Goal: Information Seeking & Learning: Check status

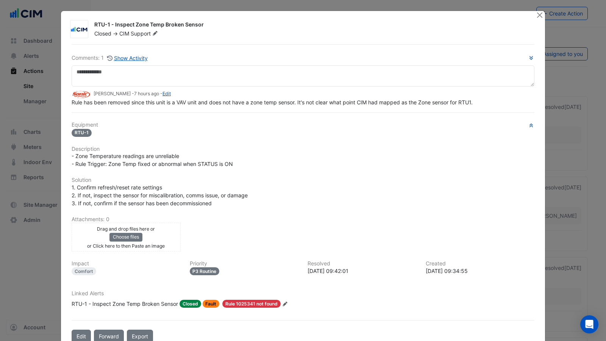
drag, startPoint x: 211, startPoint y: 24, endPoint x: 204, endPoint y: 24, distance: 6.4
click at [204, 24] on div "RTU-1 - Inspect Zone Temp Broken Sensor" at bounding box center [310, 25] width 432 height 9
drag, startPoint x: 94, startPoint y: 25, endPoint x: 115, endPoint y: 25, distance: 20.8
click at [115, 25] on div "RTU-1 - Inspect Zone Temp Broken Sensor" at bounding box center [310, 25] width 432 height 9
copy div "RTU-1 -"
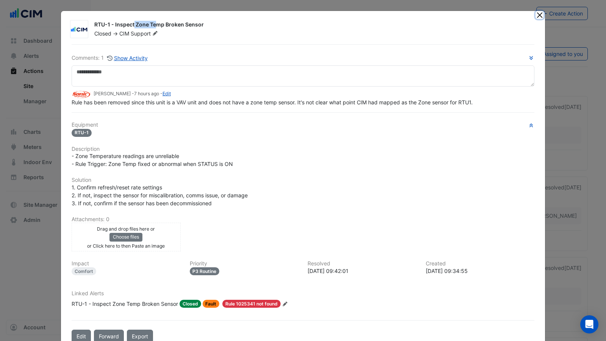
click at [540, 17] on button "Close" at bounding box center [539, 15] width 8 height 8
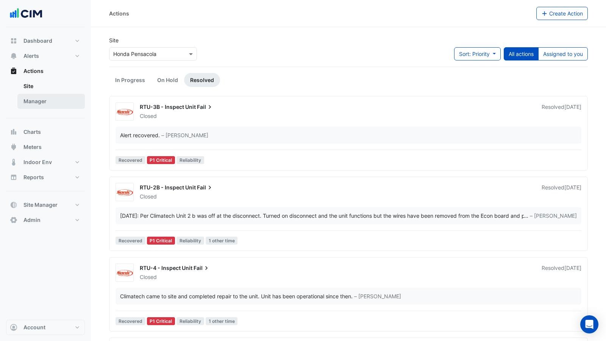
click at [36, 98] on link "Manager" at bounding box center [50, 101] width 67 height 15
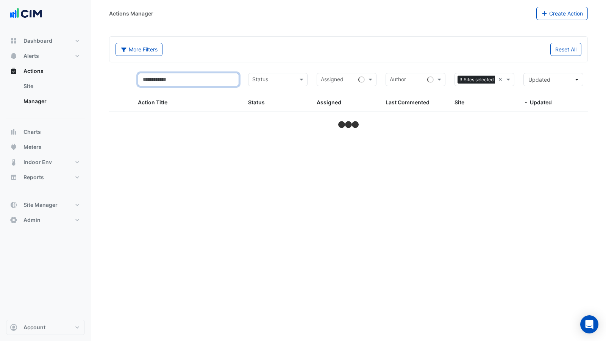
select select "***"
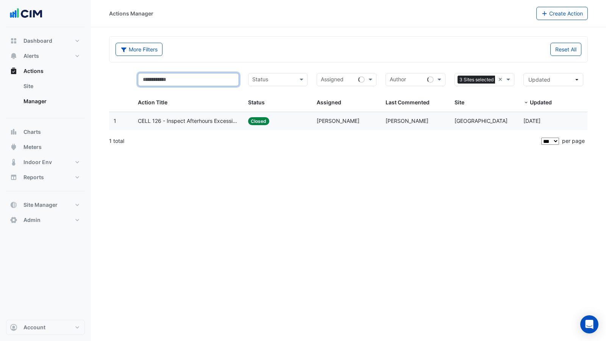
click at [171, 76] on input "text" at bounding box center [188, 79] width 101 height 13
paste input "*******"
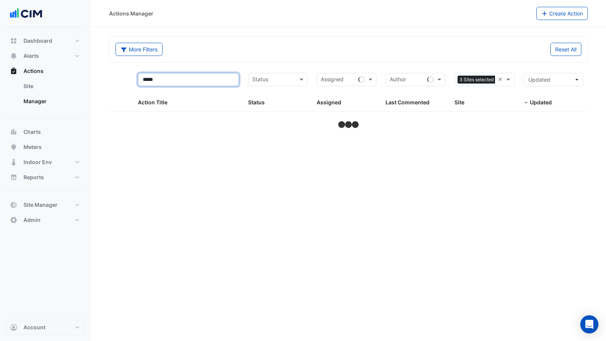
type input "*****"
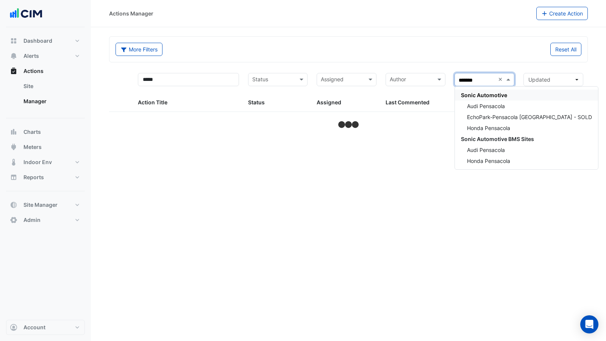
type input "********"
click at [501, 162] on span "Honda Pensacola" at bounding box center [488, 161] width 43 height 6
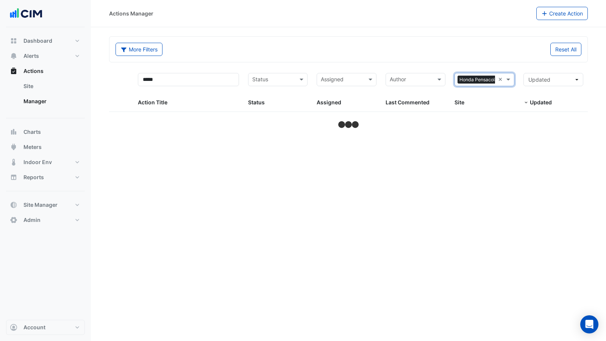
select select "***"
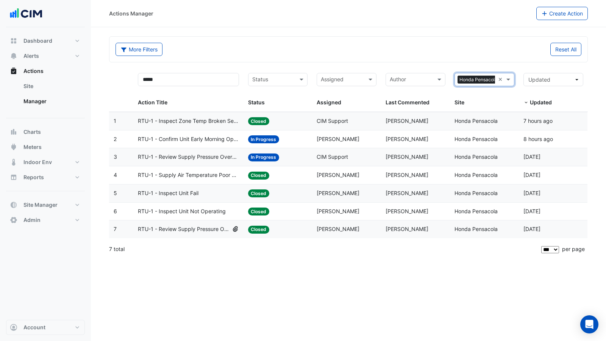
click at [288, 229] on div "Status: Closed" at bounding box center [278, 229] width 60 height 9
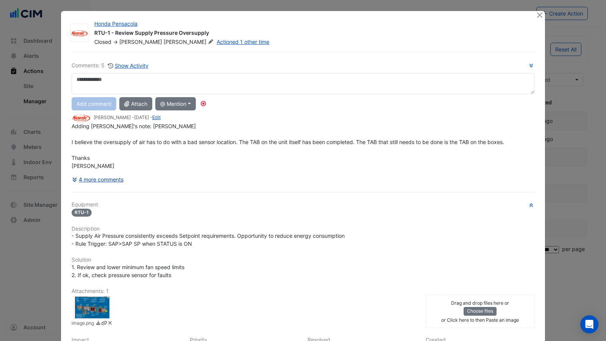
click at [105, 179] on button "4 more comments" at bounding box center [98, 179] width 52 height 13
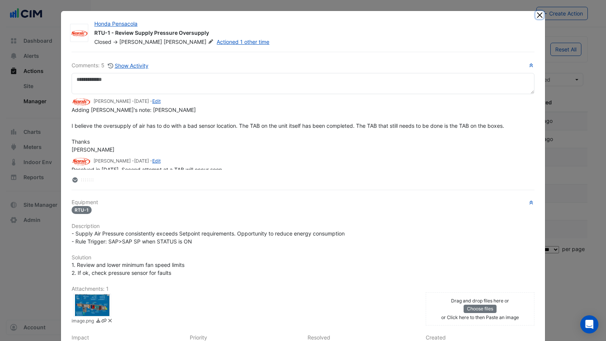
click at [540, 17] on button "Close" at bounding box center [539, 15] width 8 height 8
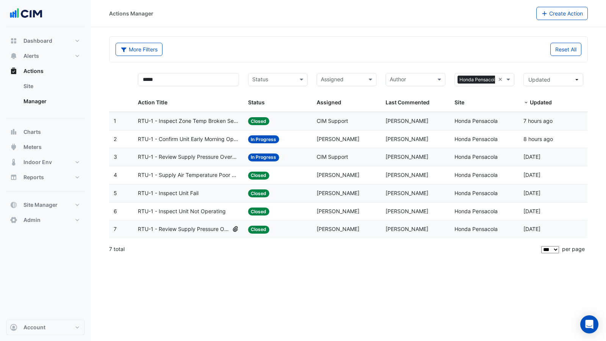
click at [198, 158] on span "RTU-1 - Review Supply Pressure Oversupply" at bounding box center [188, 157] width 101 height 9
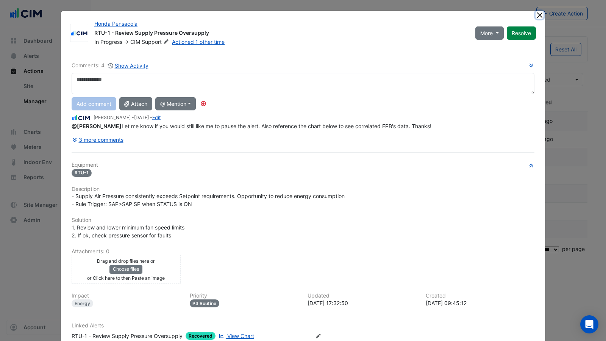
click at [539, 14] on button "Close" at bounding box center [539, 15] width 8 height 8
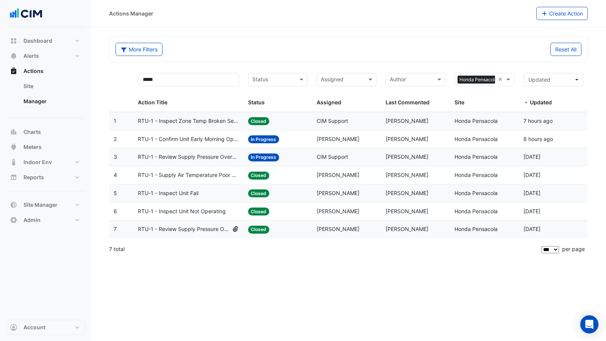
click at [190, 122] on span "RTU-1 - Inspect Zone Temp Broken Sensor" at bounding box center [188, 121] width 101 height 9
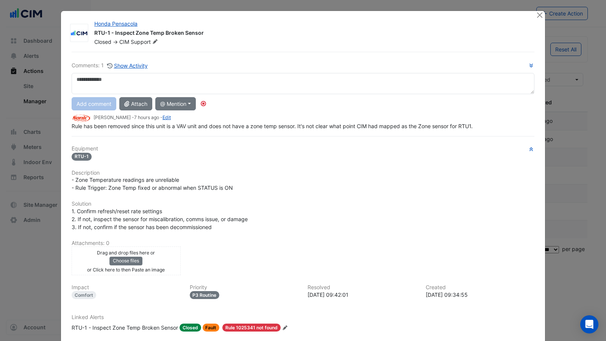
click at [139, 87] on textarea at bounding box center [303, 83] width 462 height 21
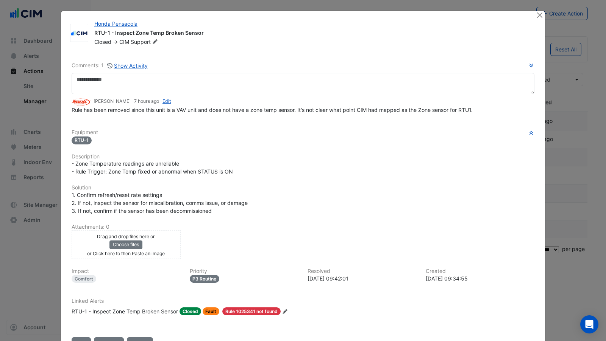
click at [317, 139] on div "RTU-1" at bounding box center [303, 140] width 462 height 9
click at [290, 142] on div "Equipment RTU-1 Description - Zone Temperature readings are unreliable - Rule T…" at bounding box center [303, 225] width 462 height 192
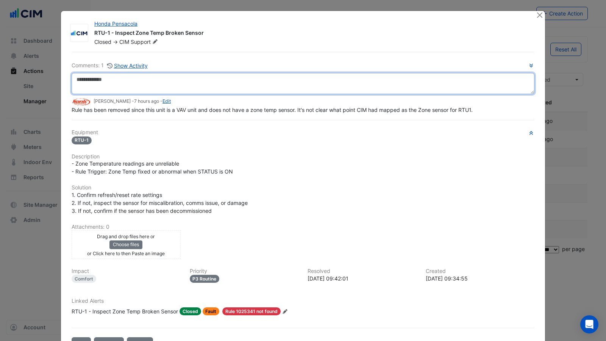
click at [184, 77] on textarea at bounding box center [303, 83] width 462 height 21
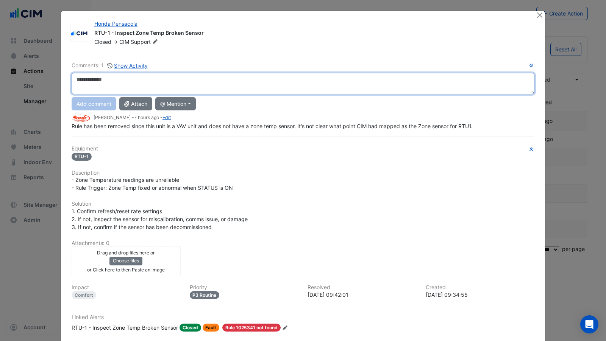
scroll to position [53, 0]
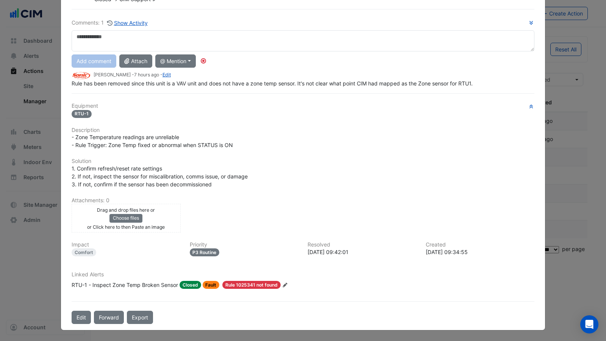
click at [154, 289] on div "RTU-1 - Inspect Zone Temp Broken Sensor" at bounding box center [125, 285] width 106 height 8
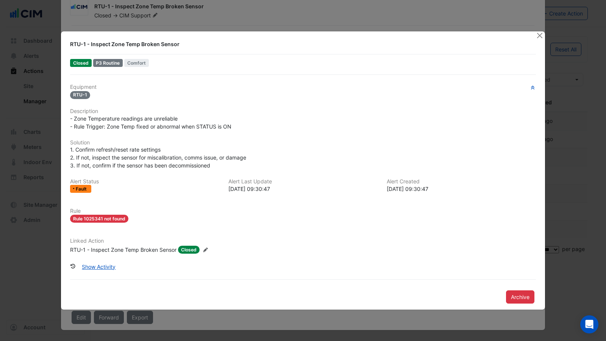
scroll to position [38, 0]
click at [539, 31] on button "Close" at bounding box center [539, 35] width 8 height 8
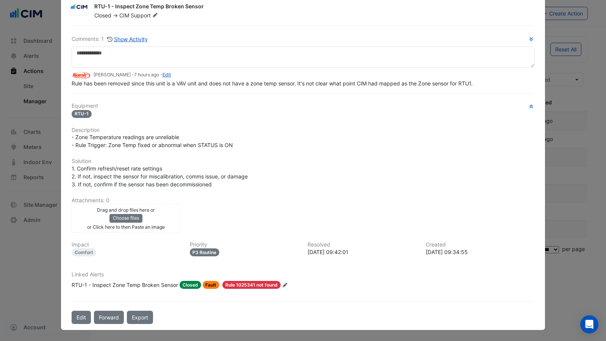
scroll to position [0, 0]
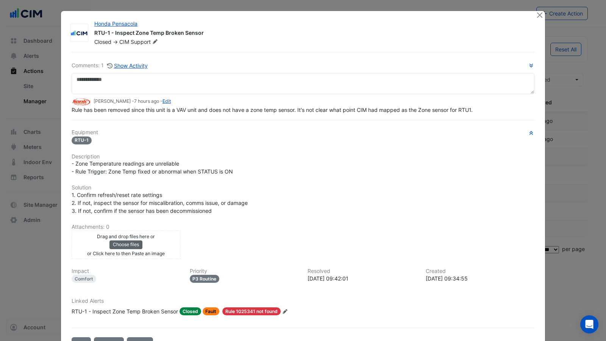
click at [131, 249] on button "Choose files" at bounding box center [125, 245] width 33 height 8
click at [539, 17] on button "Close" at bounding box center [539, 15] width 8 height 8
